Goal: Task Accomplishment & Management: Complete application form

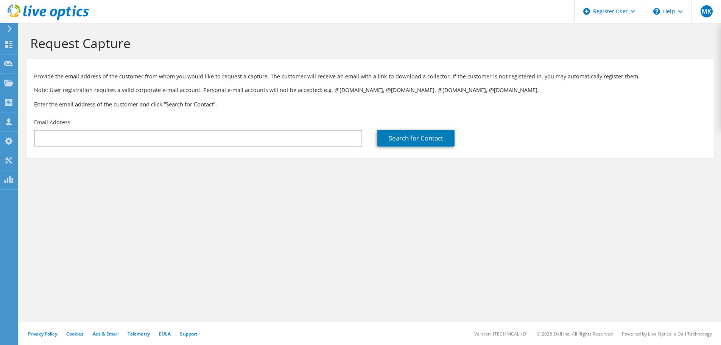
click at [51, 11] on use at bounding box center [48, 12] width 81 height 15
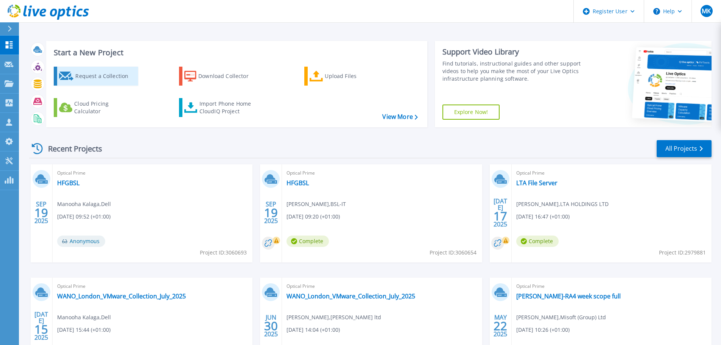
click at [93, 83] on div "Request a Collection" at bounding box center [105, 76] width 61 height 15
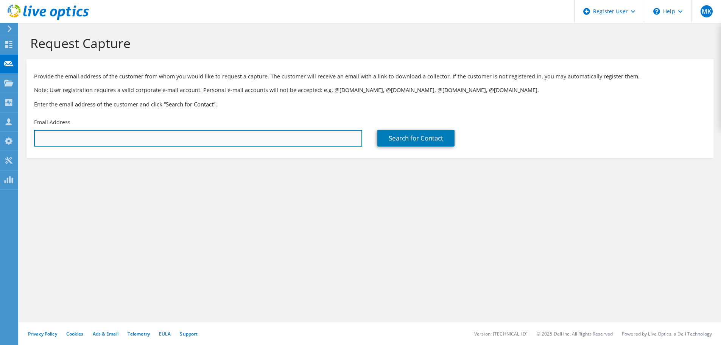
click at [142, 136] on input "text" at bounding box center [198, 138] width 328 height 17
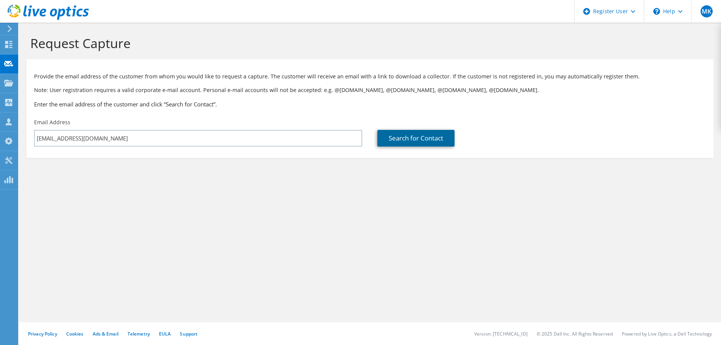
click at [401, 142] on link "Search for Contact" at bounding box center [415, 138] width 77 height 17
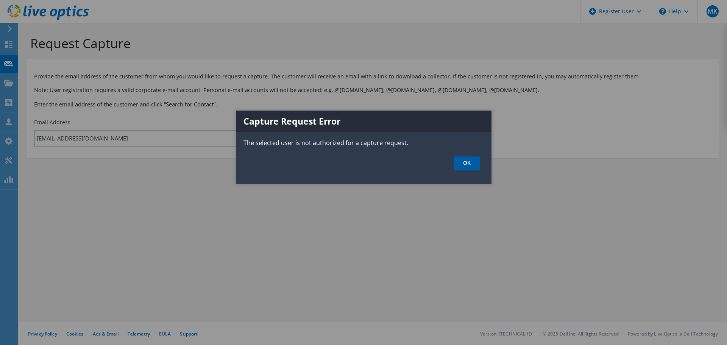
click at [461, 158] on link "OK" at bounding box center [467, 163] width 26 height 14
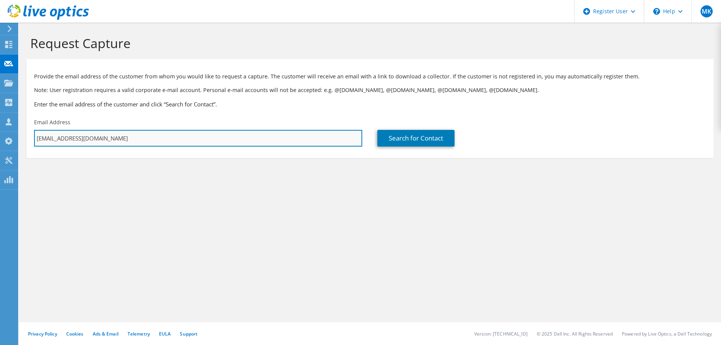
click at [121, 137] on input "manooha.kalaga@dell.com" at bounding box center [198, 138] width 328 height 17
click at [120, 138] on input "manooha.kalaga@dell.com" at bounding box center [198, 138] width 328 height 17
paste input "lokesh.kulagattifaniyappa.contractor@dodgeandcox"
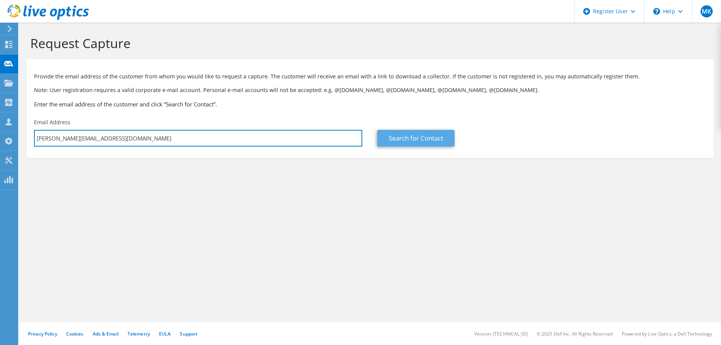
type input "lokesh.kulagattifaniyappa.contractor@dodgeandcox.com"
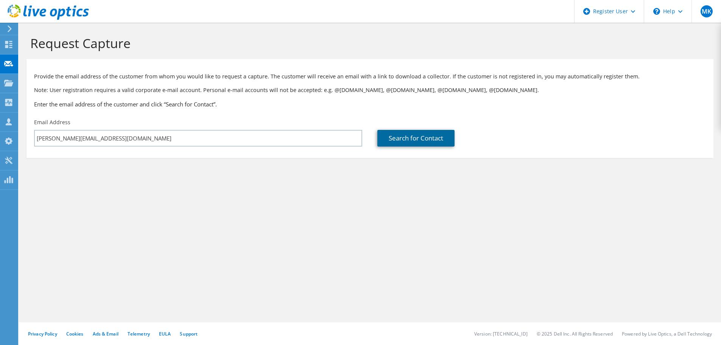
click at [383, 138] on link "Search for Contact" at bounding box center [415, 138] width 77 height 17
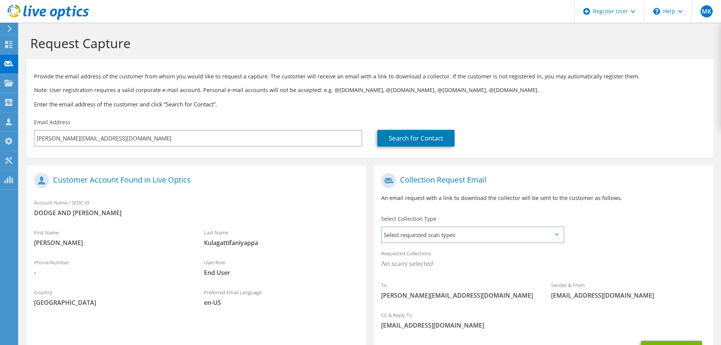
click at [443, 226] on div "Select Collection Type Select requested scan types Server Virtualization Optica…" at bounding box center [472, 228] width 183 height 26
click at [444, 234] on span "Select requested scan types" at bounding box center [472, 234] width 181 height 15
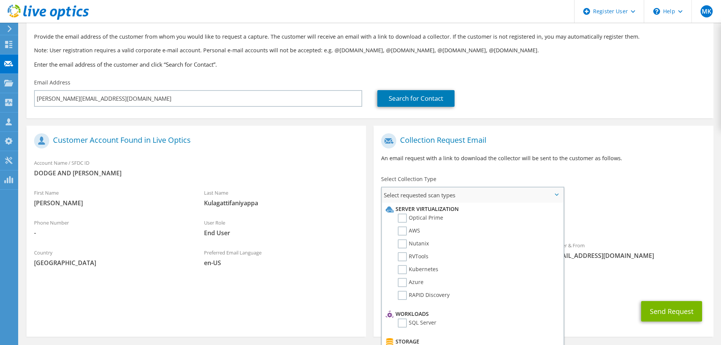
scroll to position [76, 0]
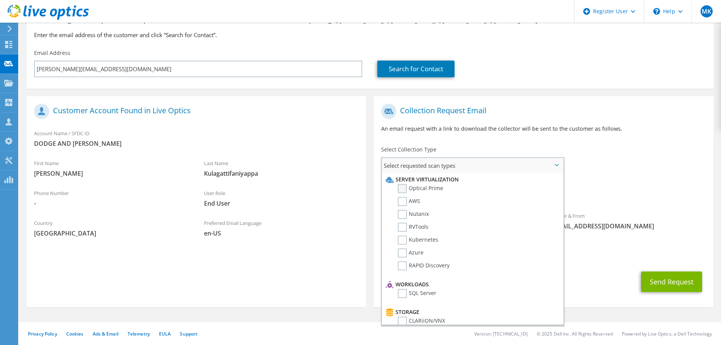
click at [415, 184] on label "Optical Prime" at bounding box center [420, 188] width 45 height 9
click at [0, 0] on input "Optical Prime" at bounding box center [0, 0] width 0 height 0
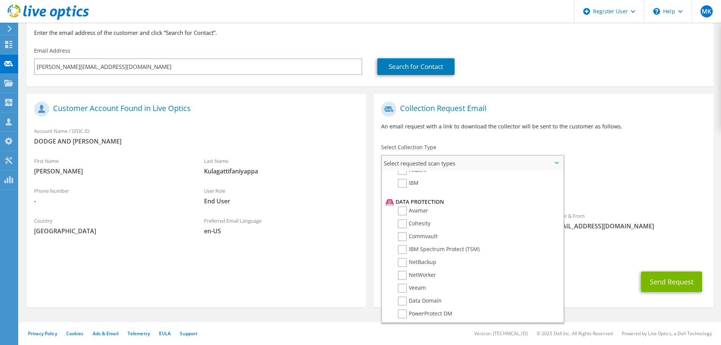
scroll to position [334, 0]
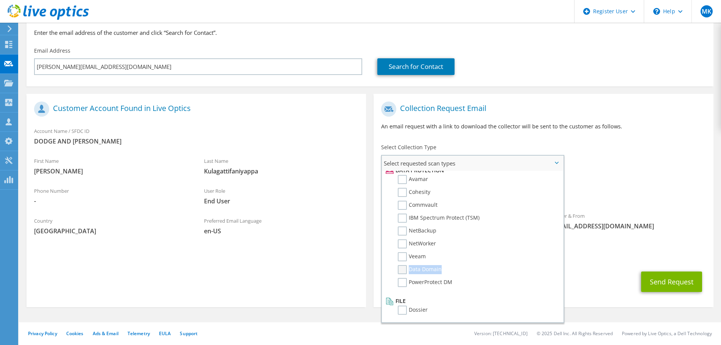
drag, startPoint x: 467, startPoint y: 269, endPoint x: 402, endPoint y: 264, distance: 65.3
click at [402, 265] on li "Data Domain" at bounding box center [472, 271] width 176 height 13
copy label "Data Domain"
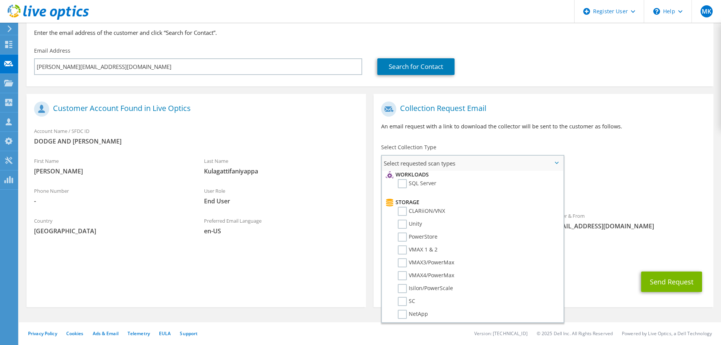
scroll to position [0, 0]
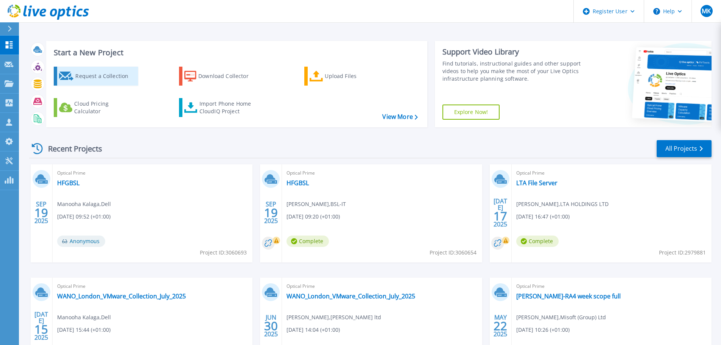
click at [102, 81] on div "Request a Collection" at bounding box center [105, 76] width 61 height 15
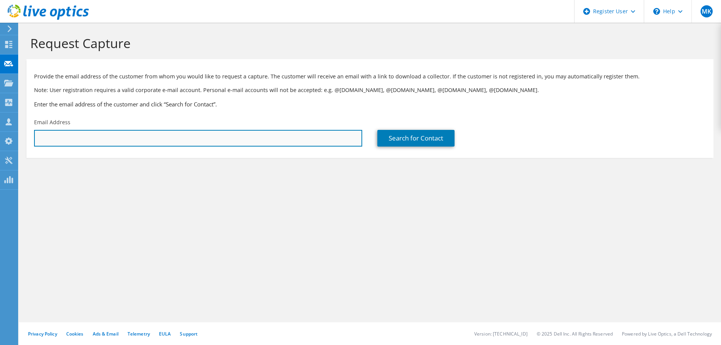
click at [171, 138] on input "text" at bounding box center [198, 138] width 328 height 17
paste input "[EMAIL_ADDRESS][PERSON_NAME][DOMAIN_NAME]"
type input "[EMAIL_ADDRESS][PERSON_NAME][DOMAIN_NAME]"
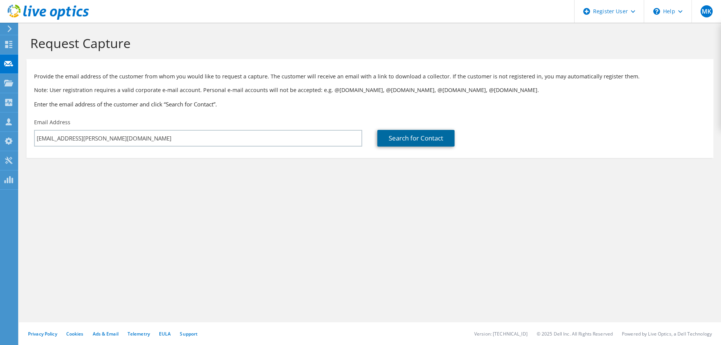
click at [422, 140] on link "Search for Contact" at bounding box center [415, 138] width 77 height 17
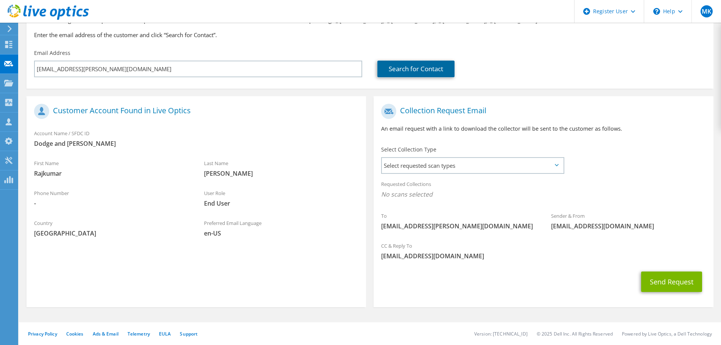
scroll to position [78, 0]
click at [472, 158] on span "Select requested scan types" at bounding box center [472, 165] width 181 height 15
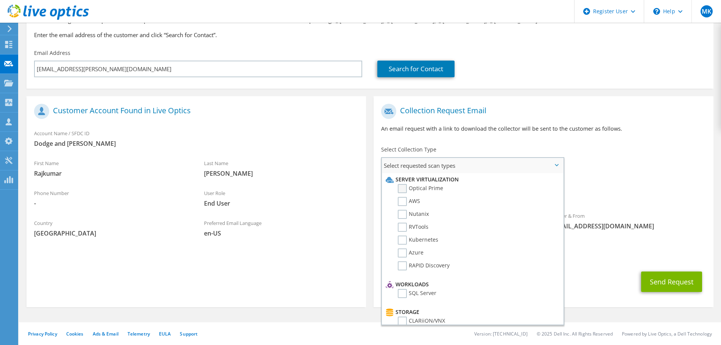
click at [403, 184] on label "Optical Prime" at bounding box center [420, 188] width 45 height 9
click at [0, 0] on input "Optical Prime" at bounding box center [0, 0] width 0 height 0
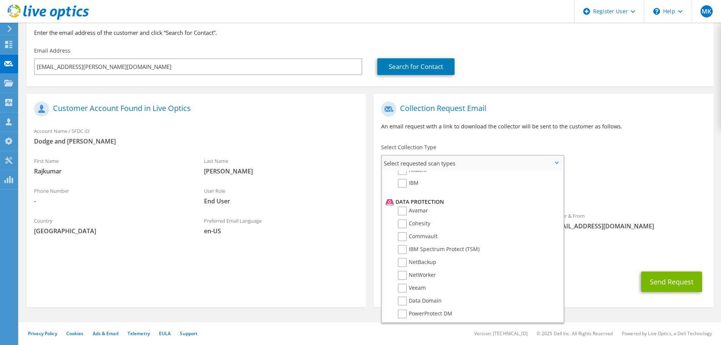
scroll to position [334, 0]
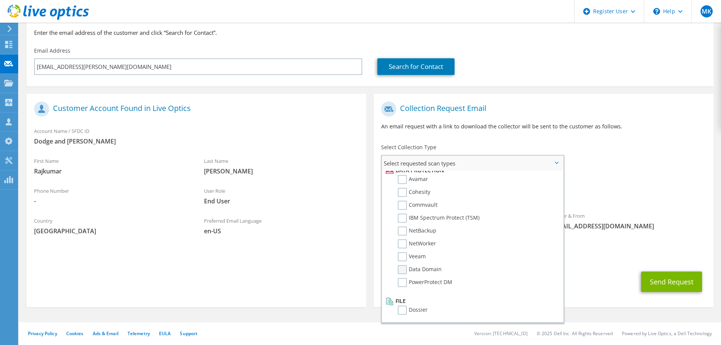
click at [434, 266] on label "Data Domain" at bounding box center [420, 269] width 44 height 9
click at [0, 0] on input "Data Domain" at bounding box center [0, 0] width 0 height 0
click at [666, 279] on button "Send Request" at bounding box center [671, 281] width 61 height 20
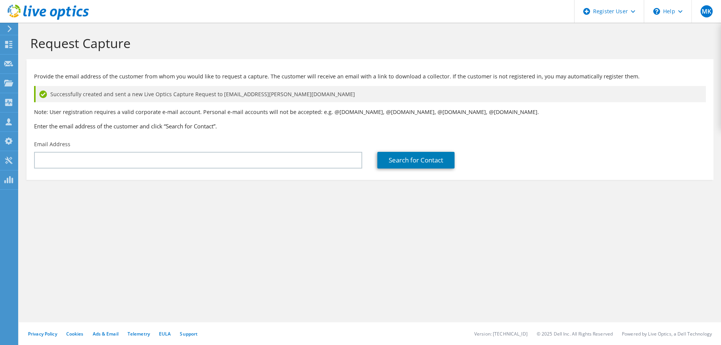
click at [42, 13] on use at bounding box center [48, 12] width 81 height 15
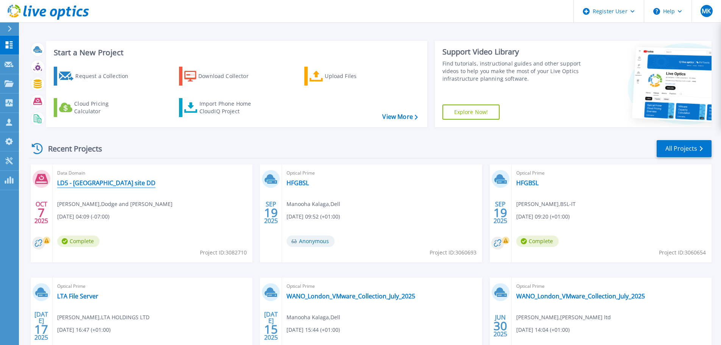
click at [90, 185] on link "LD5 - [GEOGRAPHIC_DATA] site DD" at bounding box center [106, 183] width 98 height 8
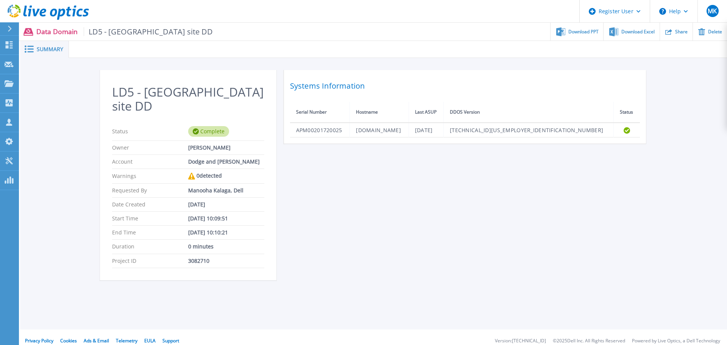
click at [25, 11] on icon at bounding box center [24, 11] width 3 height 11
